Goal: Task Accomplishment & Management: Use online tool/utility

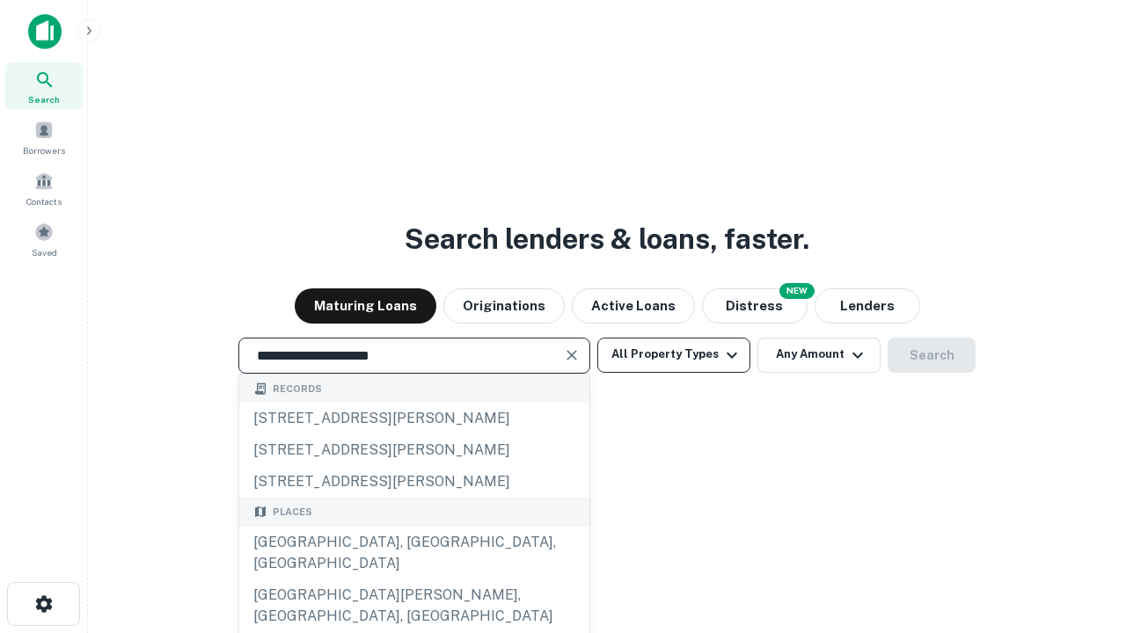
click at [413, 580] on div "[GEOGRAPHIC_DATA], [GEOGRAPHIC_DATA], [GEOGRAPHIC_DATA]" at bounding box center [414, 553] width 350 height 53
click at [674, 354] on button "All Property Types" at bounding box center [673, 355] width 153 height 35
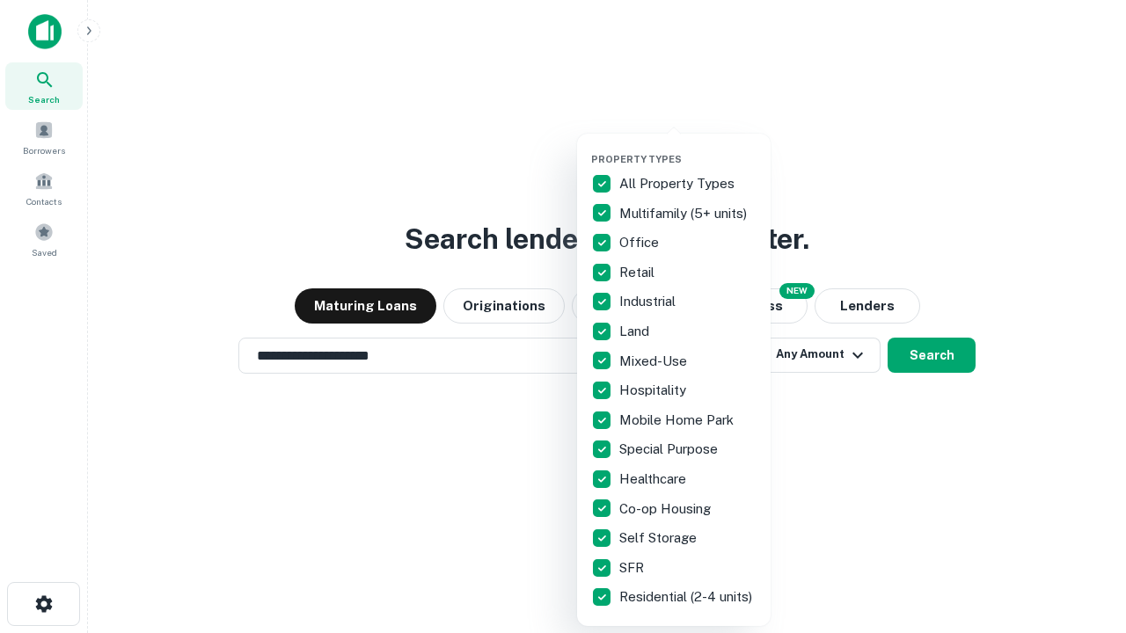
type input "**********"
click at [688, 148] on button "button" at bounding box center [687, 148] width 193 height 1
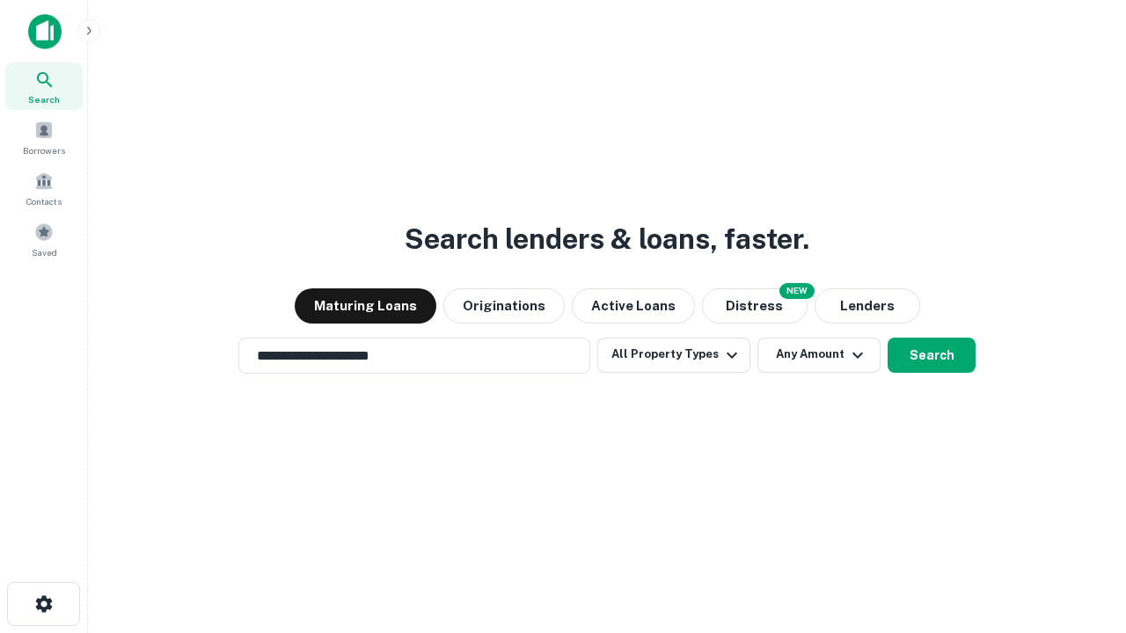
scroll to position [27, 0]
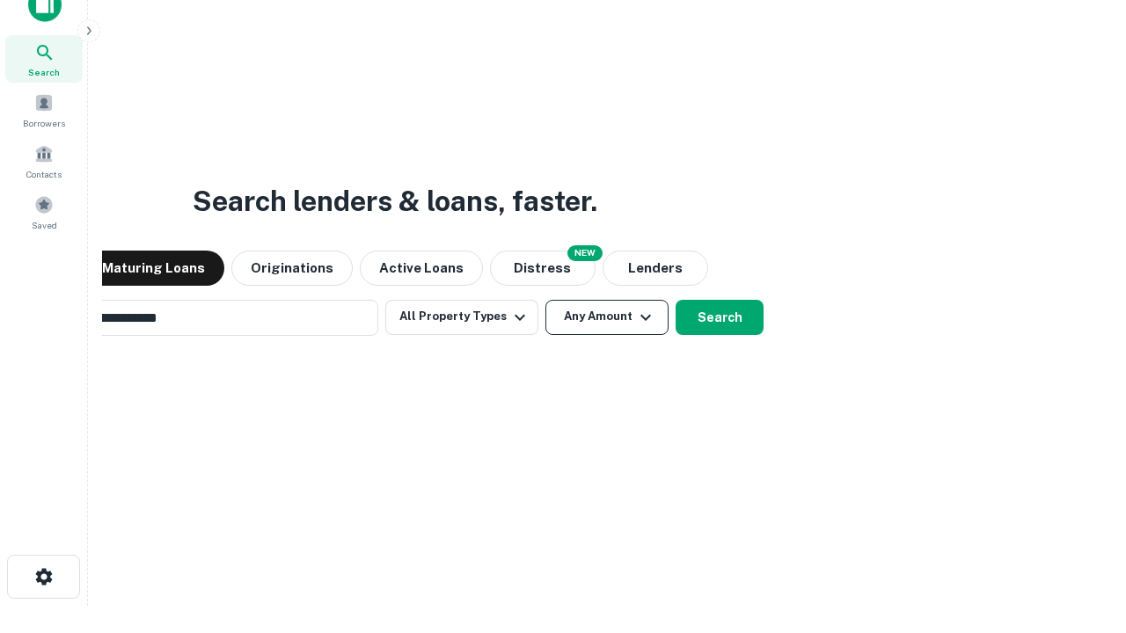
click at [545, 300] on button "Any Amount" at bounding box center [606, 317] width 123 height 35
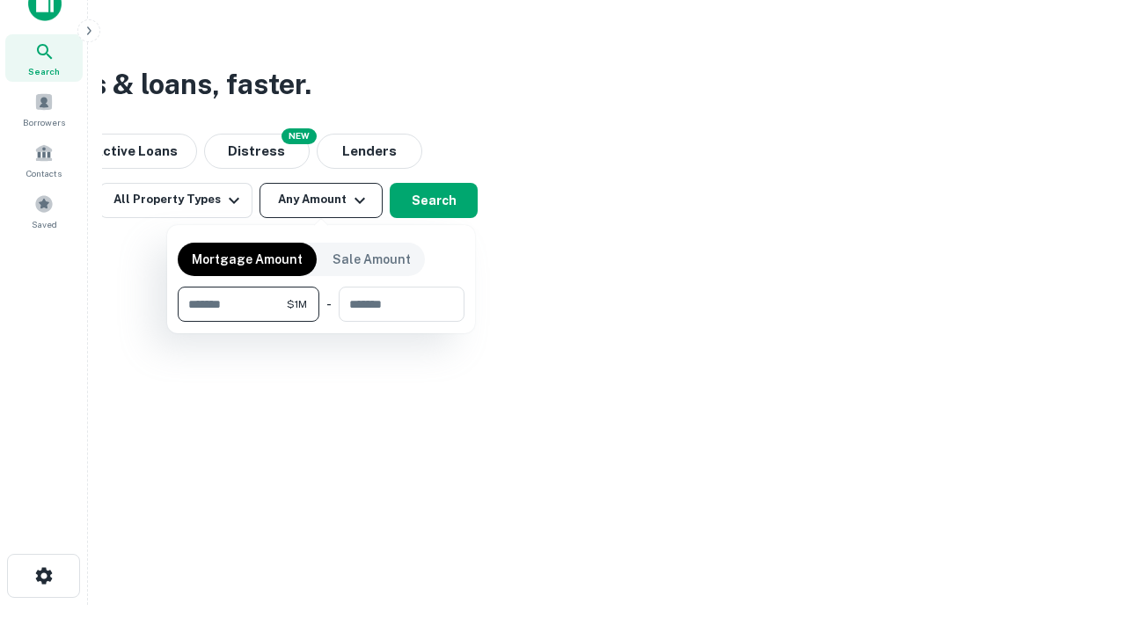
type input "*******"
click at [321, 322] on button "button" at bounding box center [321, 322] width 287 height 1
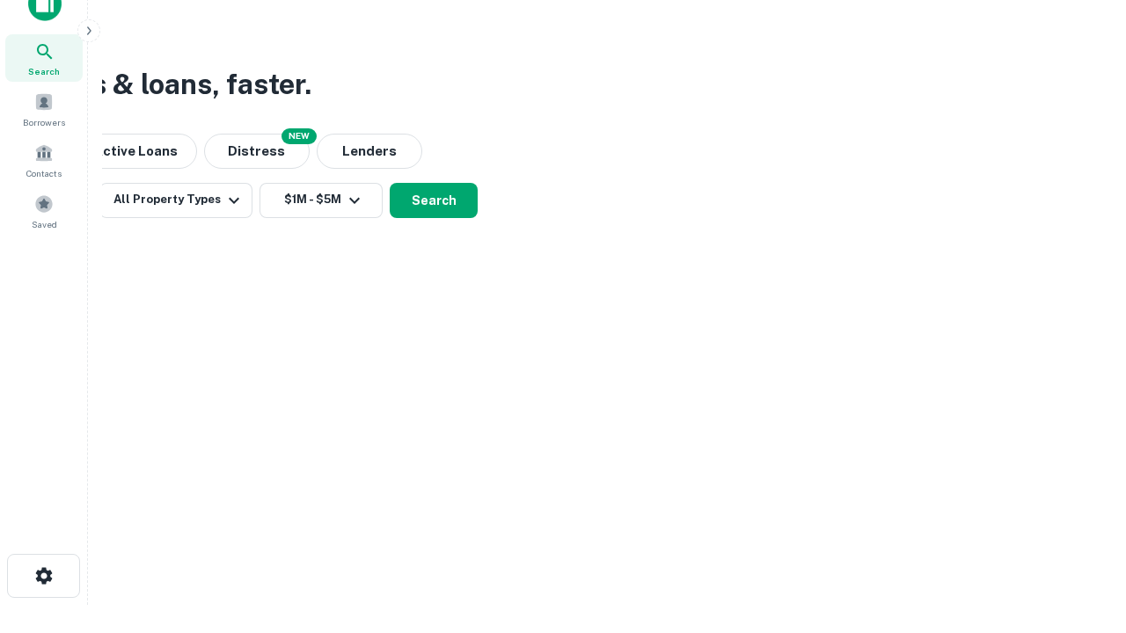
scroll to position [11, 325]
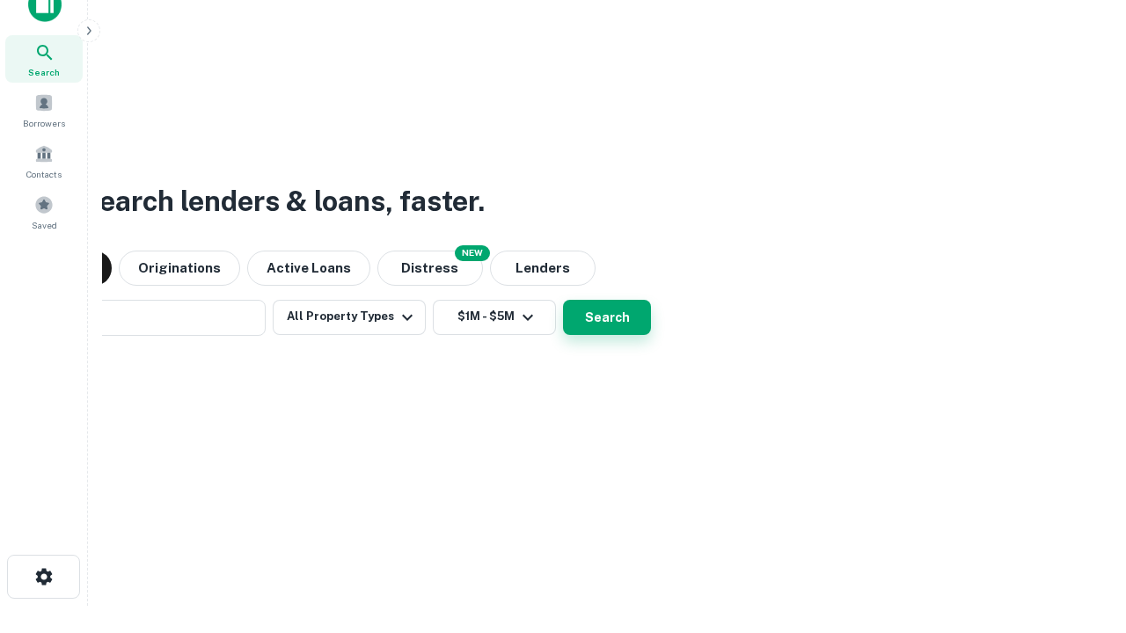
click at [563, 300] on button "Search" at bounding box center [607, 317] width 88 height 35
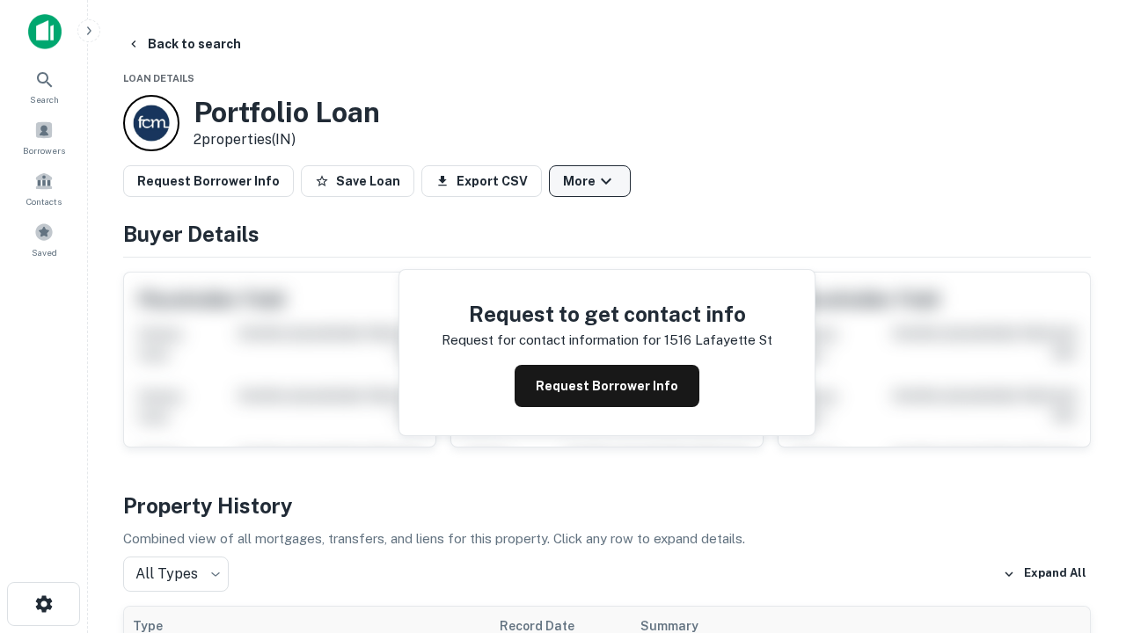
click at [589, 181] on button "More" at bounding box center [590, 181] width 82 height 32
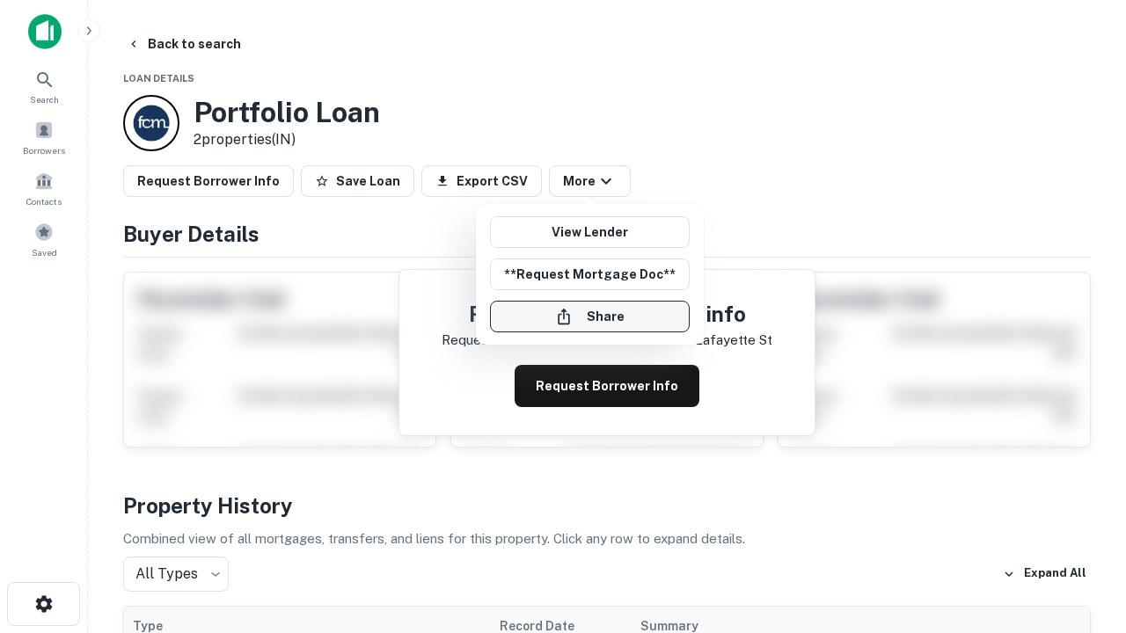
click at [589, 317] on button "Share" at bounding box center [590, 317] width 200 height 32
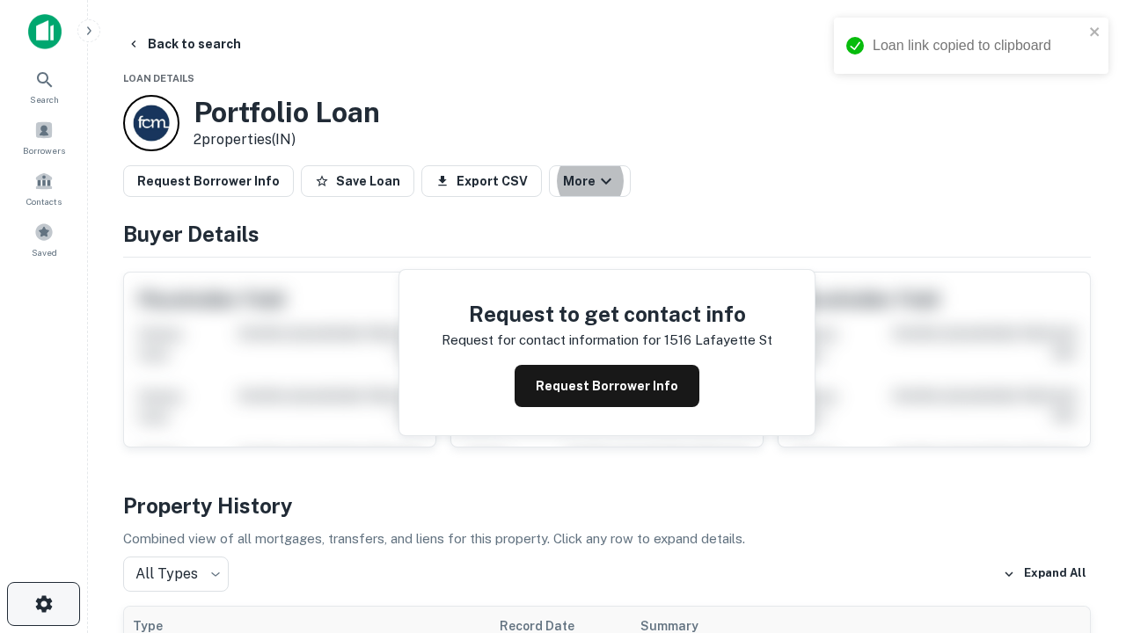
click at [43, 604] on icon "button" at bounding box center [43, 604] width 21 height 21
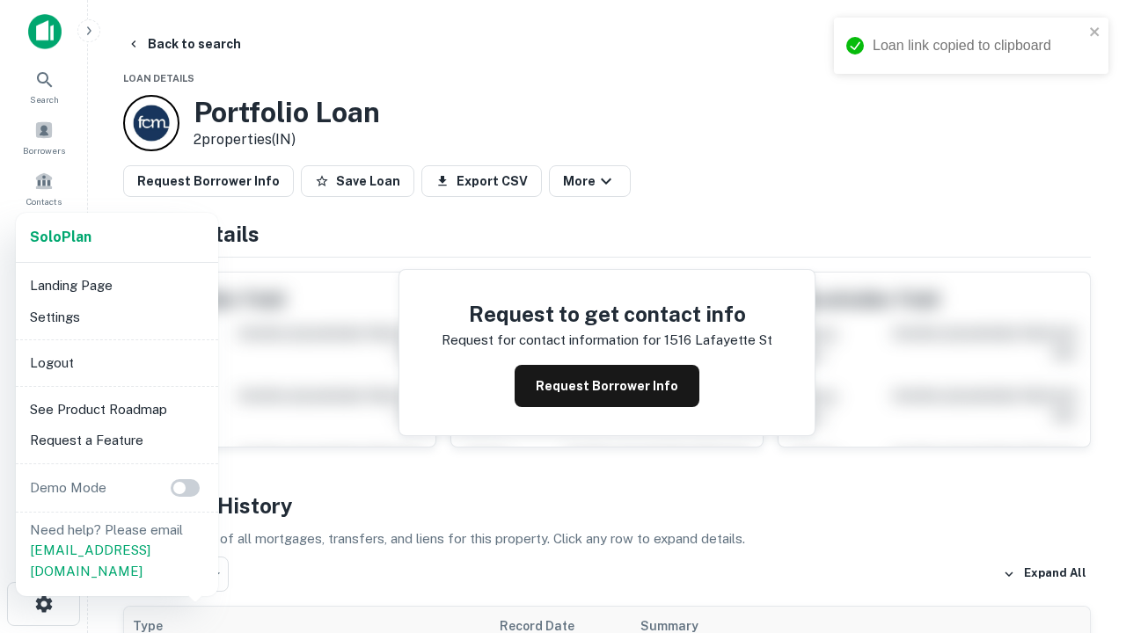
click at [116, 362] on li "Logout" at bounding box center [117, 363] width 188 height 32
